Goal: Transaction & Acquisition: Purchase product/service

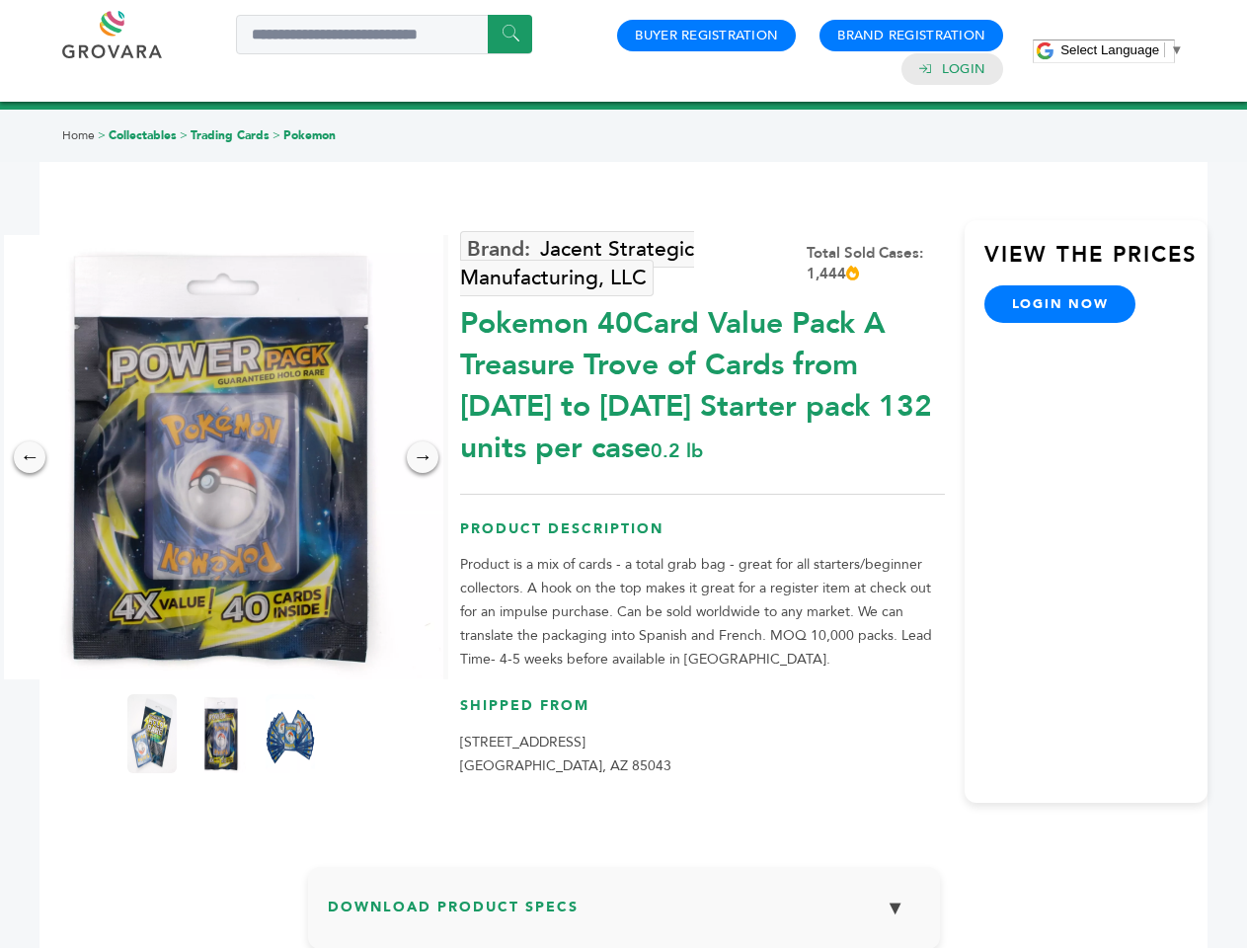
click at [1122, 49] on span "Select Language" at bounding box center [1110, 49] width 99 height 15
click at [221, 457] on img at bounding box center [221, 457] width 444 height 444
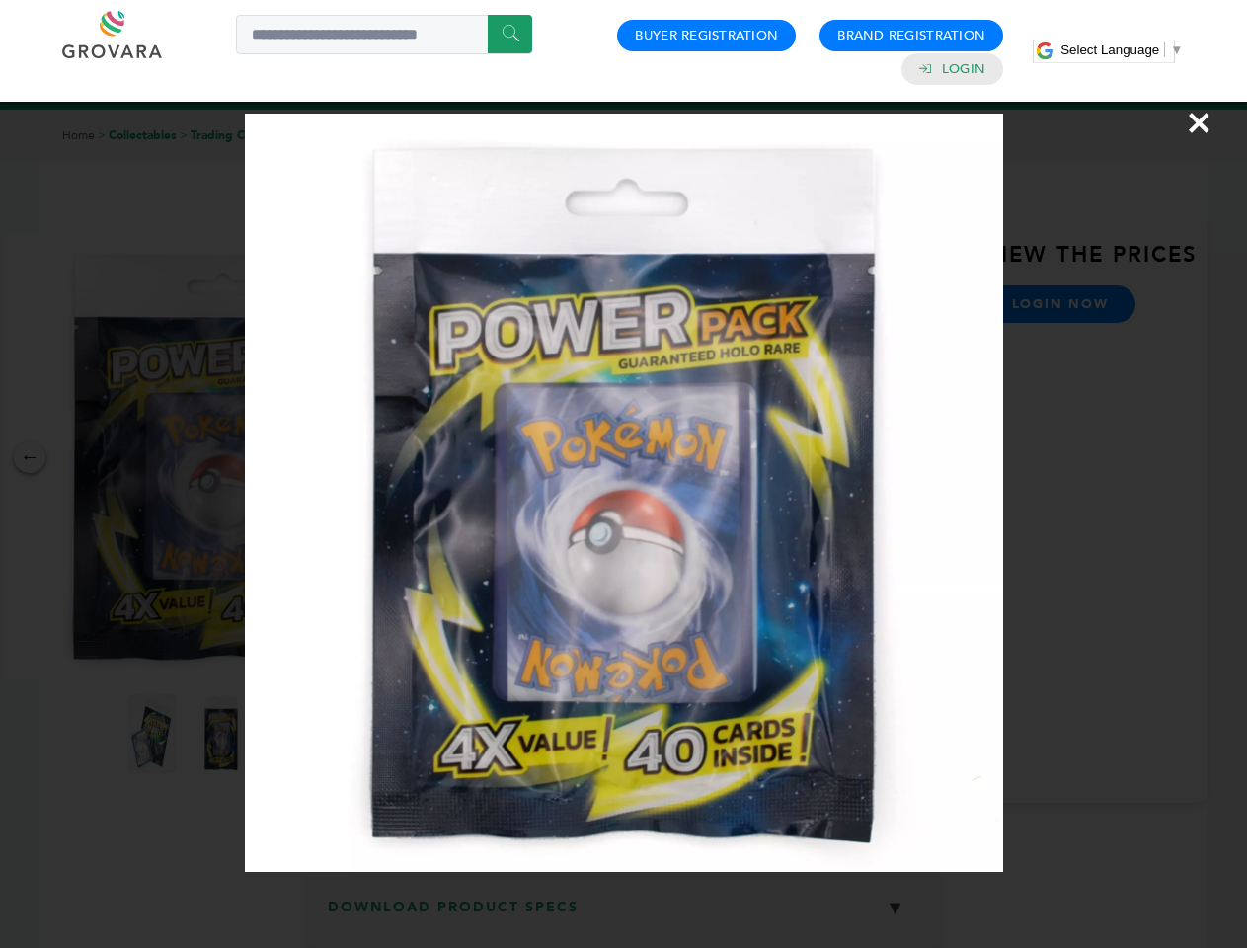
click at [30, 457] on div "×" at bounding box center [623, 474] width 1247 height 948
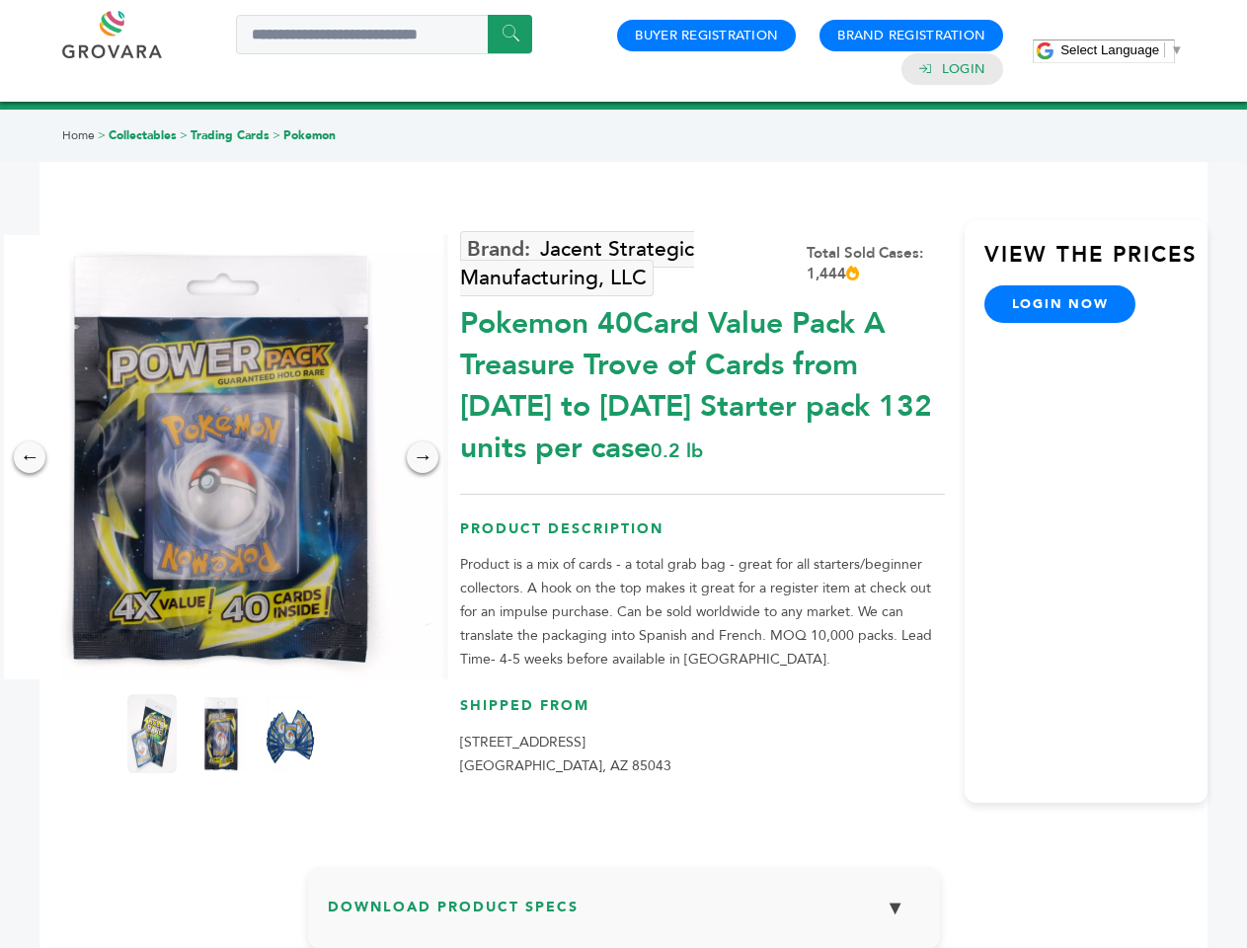
click at [423, 457] on div "→" at bounding box center [423, 457] width 32 height 32
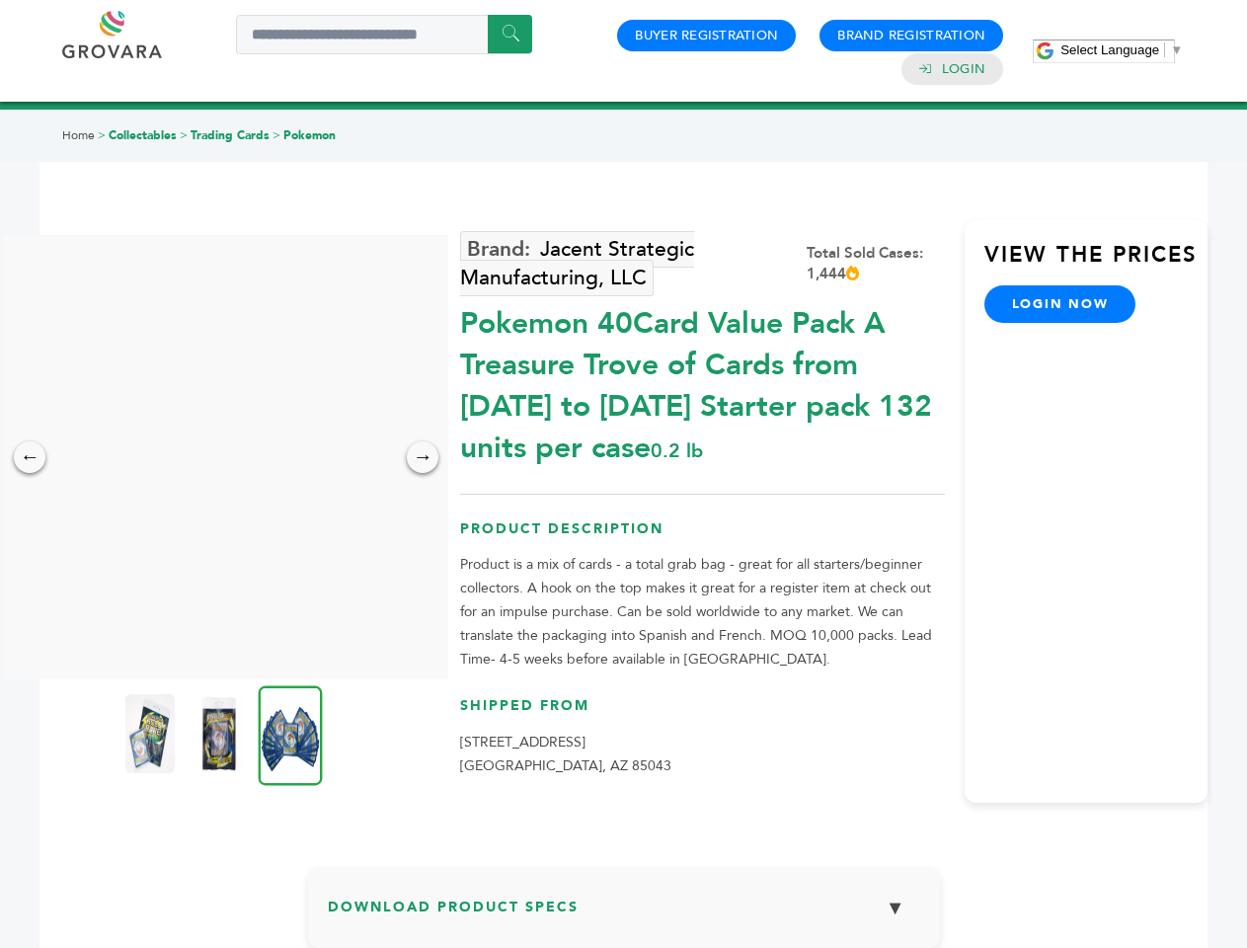
click at [152, 734] on img at bounding box center [149, 733] width 49 height 79
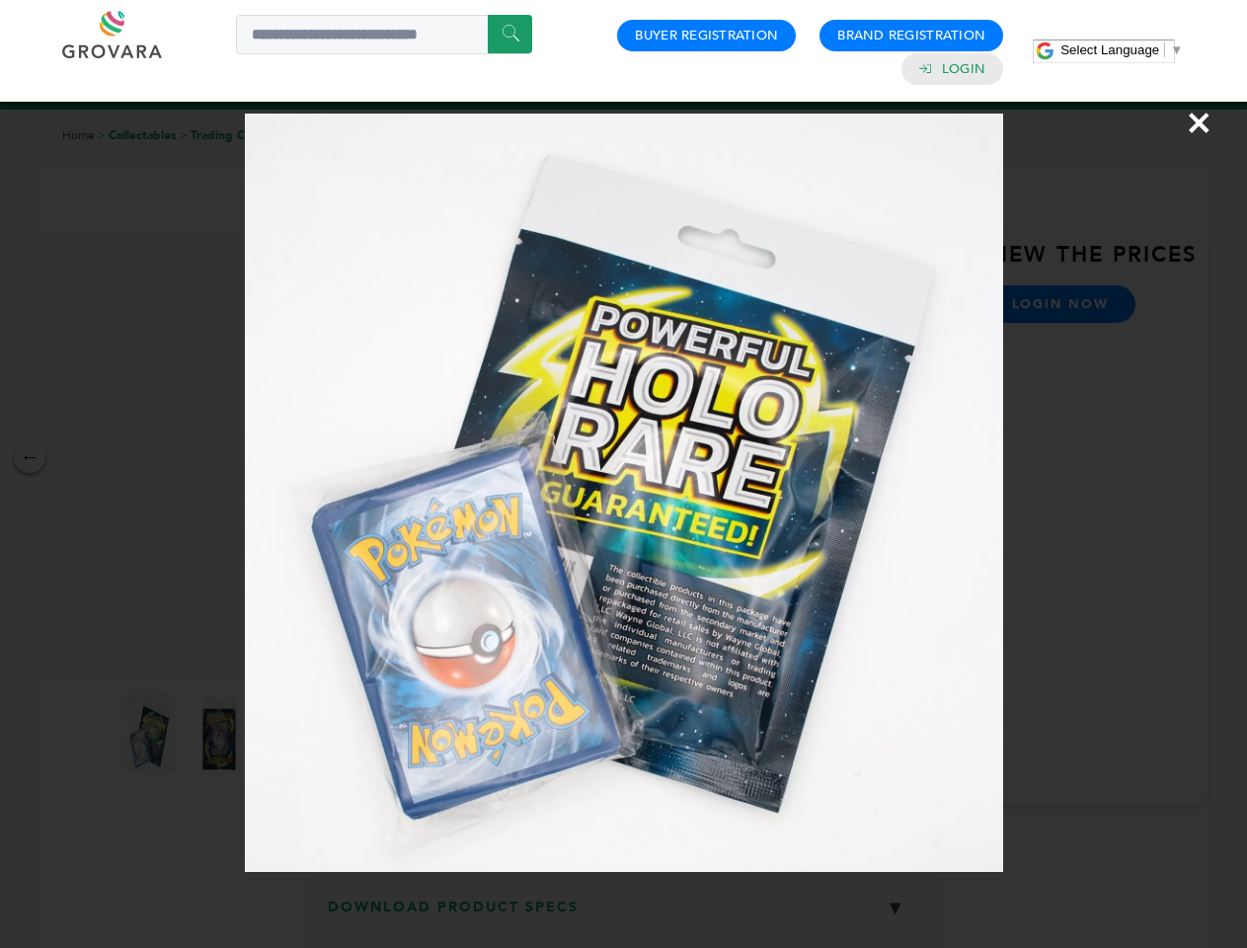
click at [221, 734] on div "×" at bounding box center [623, 474] width 1247 height 948
click at [290, 734] on img at bounding box center [291, 735] width 64 height 100
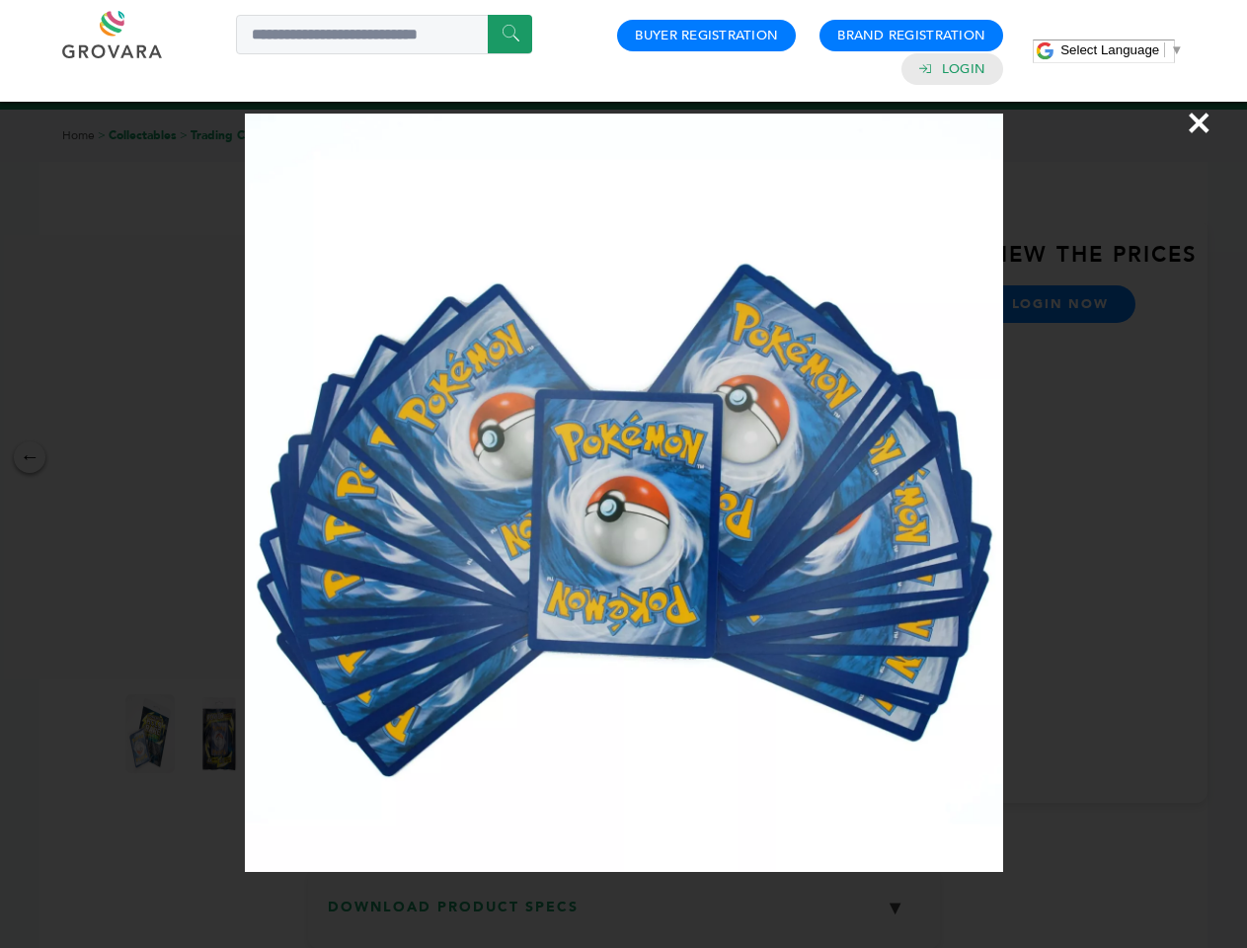
click at [624, 915] on div "×" at bounding box center [623, 474] width 1247 height 948
